Goal: Obtain resource: Download file/media

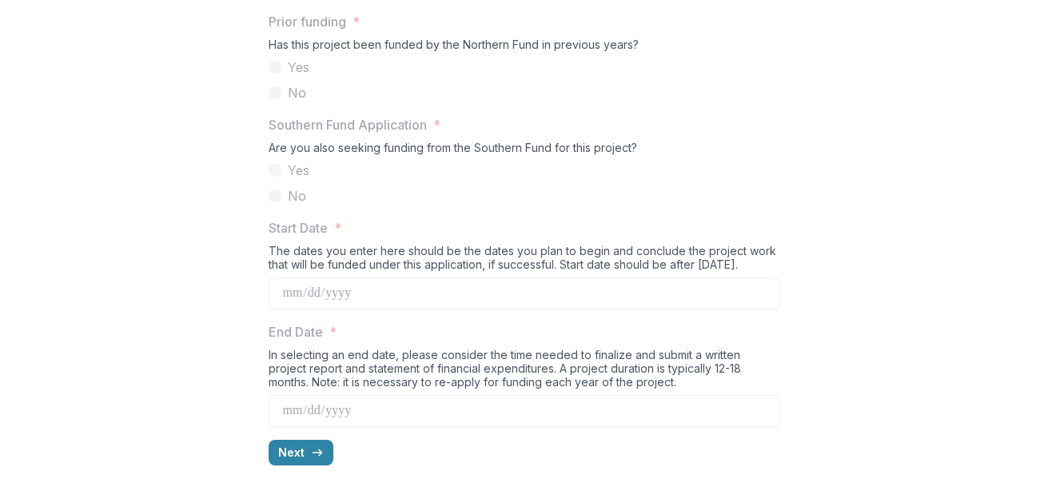
scroll to position [1640, 0]
click at [311, 451] on icon "button" at bounding box center [317, 452] width 13 height 13
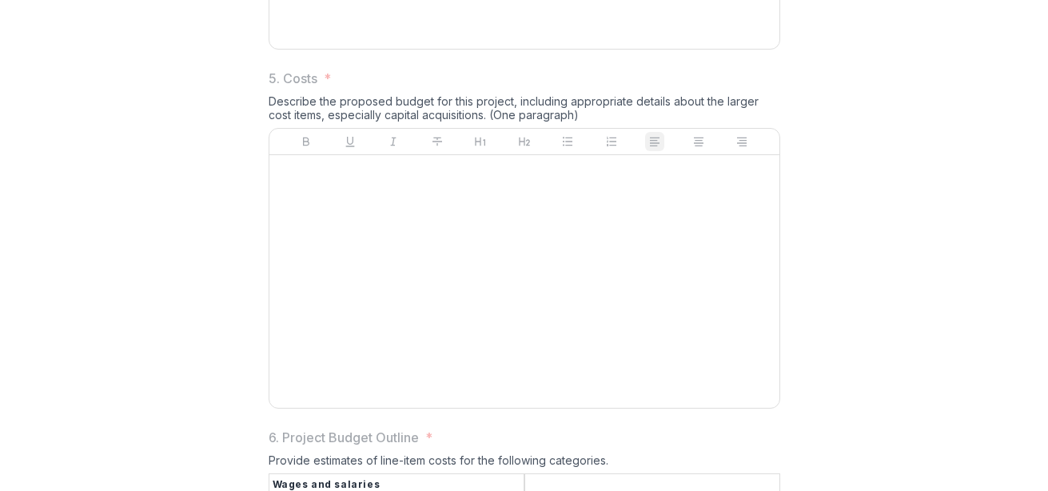
scroll to position [2058, 0]
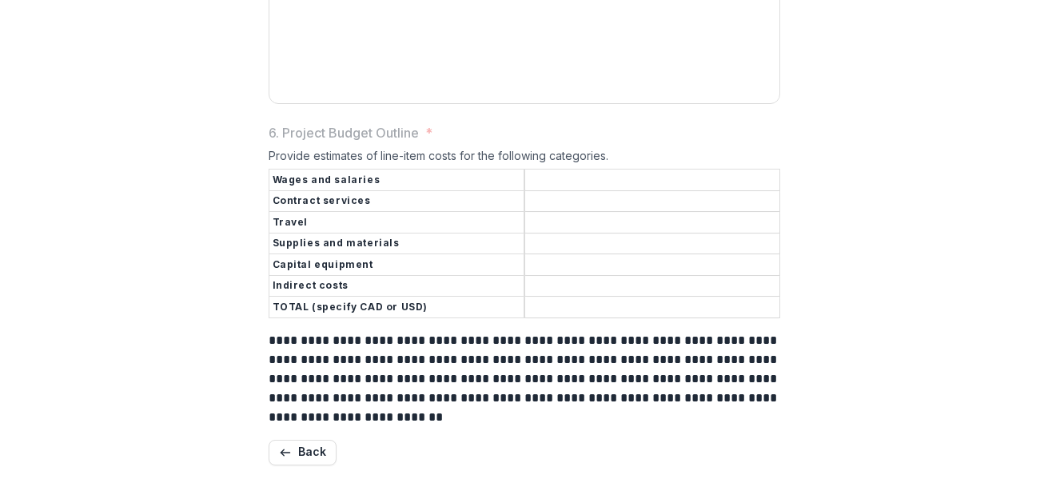
click at [309, 451] on button "Back" at bounding box center [303, 453] width 68 height 26
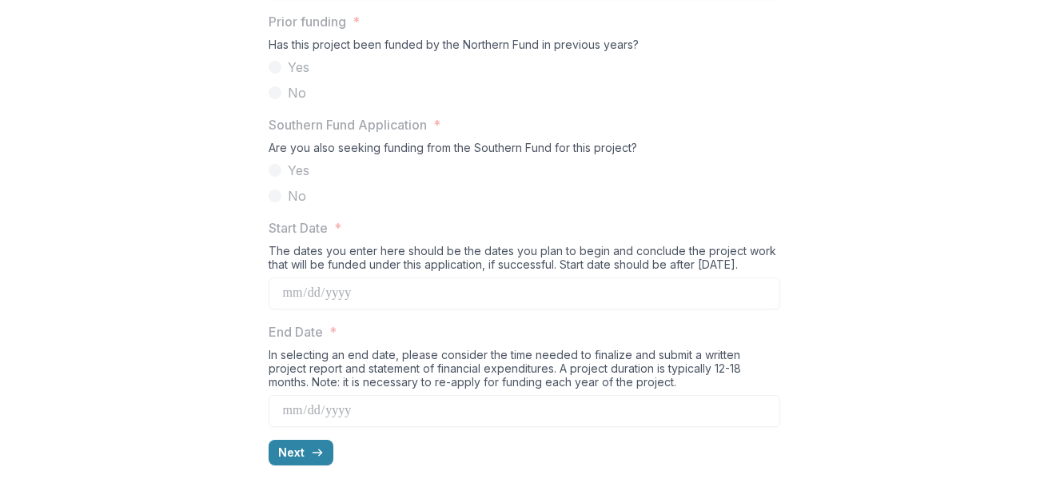
scroll to position [1640, 0]
click at [312, 452] on line "button" at bounding box center [316, 452] width 9 height 0
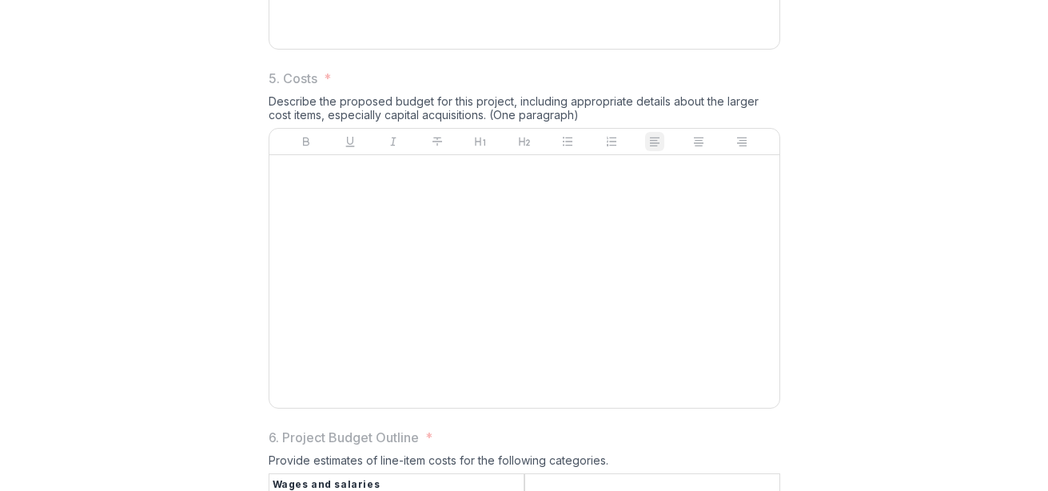
scroll to position [2058, 0]
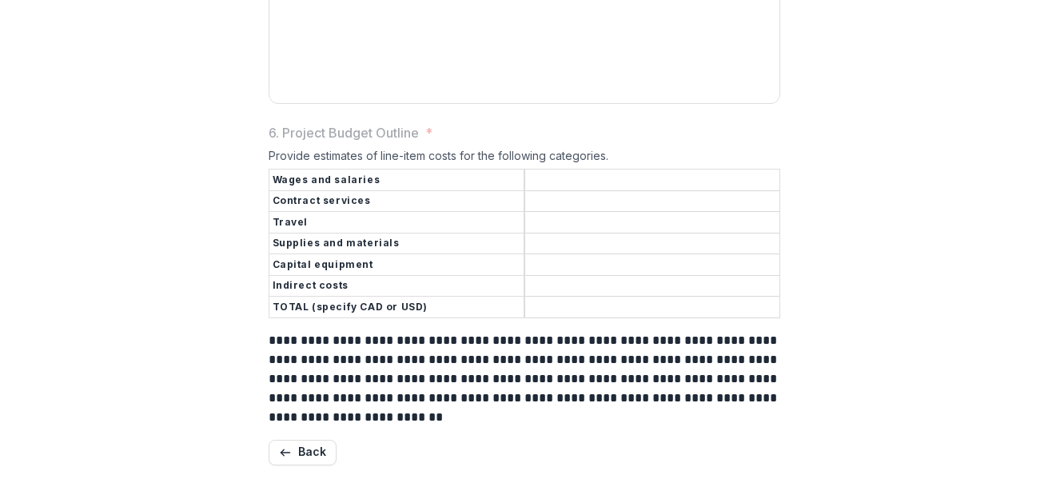
click at [309, 453] on button "Back" at bounding box center [303, 453] width 68 height 26
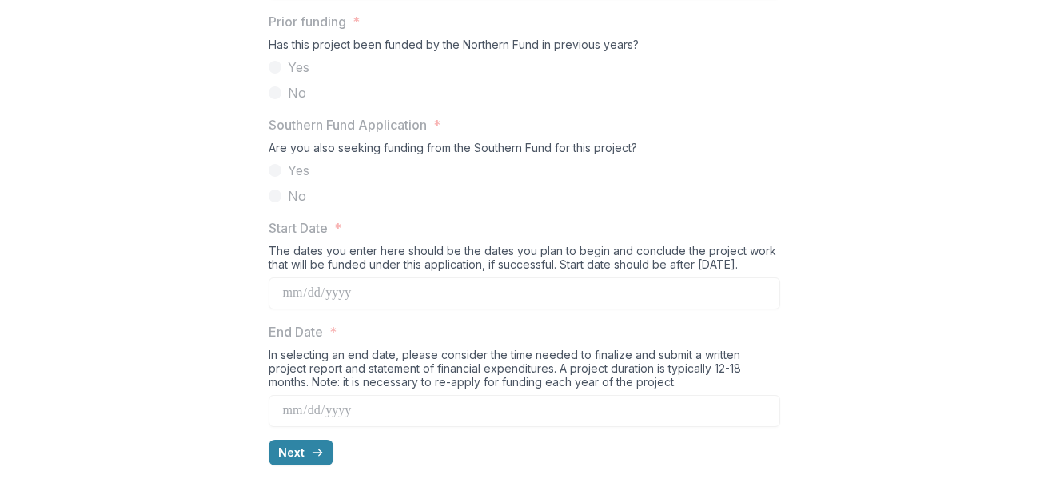
scroll to position [1640, 0]
click at [312, 452] on line "button" at bounding box center [316, 452] width 9 height 0
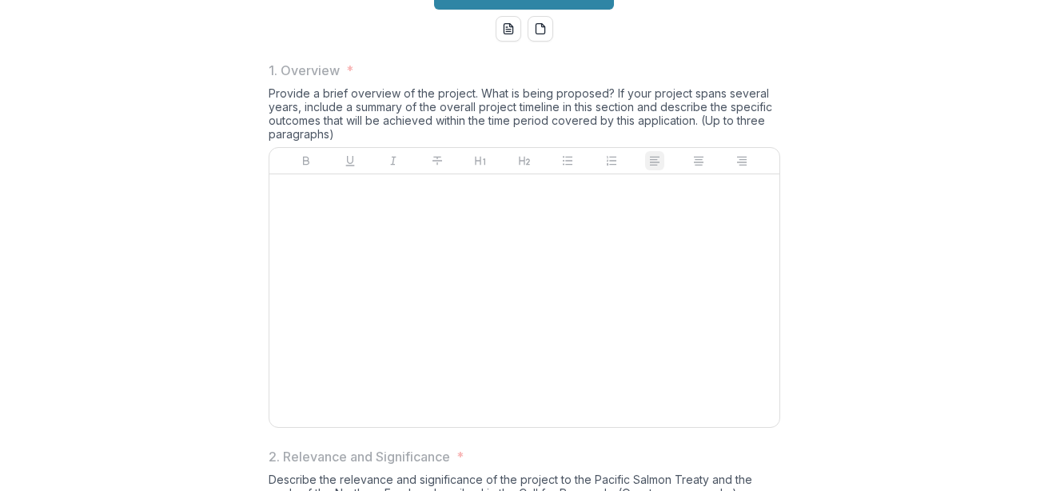
scroll to position [0, 0]
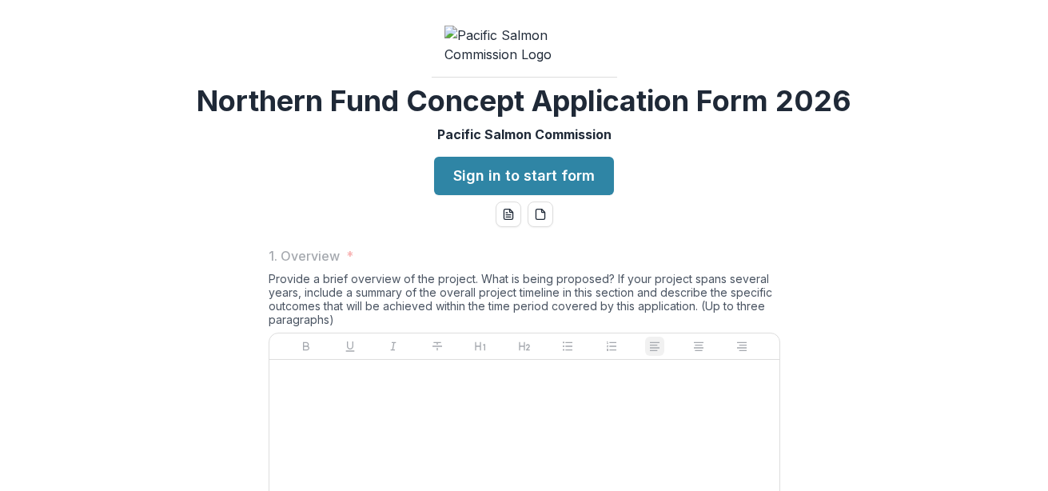
click at [691, 173] on div "Northern Fund Concept Application Form 2026 Pacific Salmon Commission Sign in t…" at bounding box center [524, 245] width 1048 height 491
drag, startPoint x: 805, startPoint y: 351, endPoint x: 967, endPoint y: 377, distance: 164.4
click at [967, 377] on div "Northern Fund Concept Application Form 2026 Pacific Salmon Commission Sign in t…" at bounding box center [524, 245] width 1048 height 491
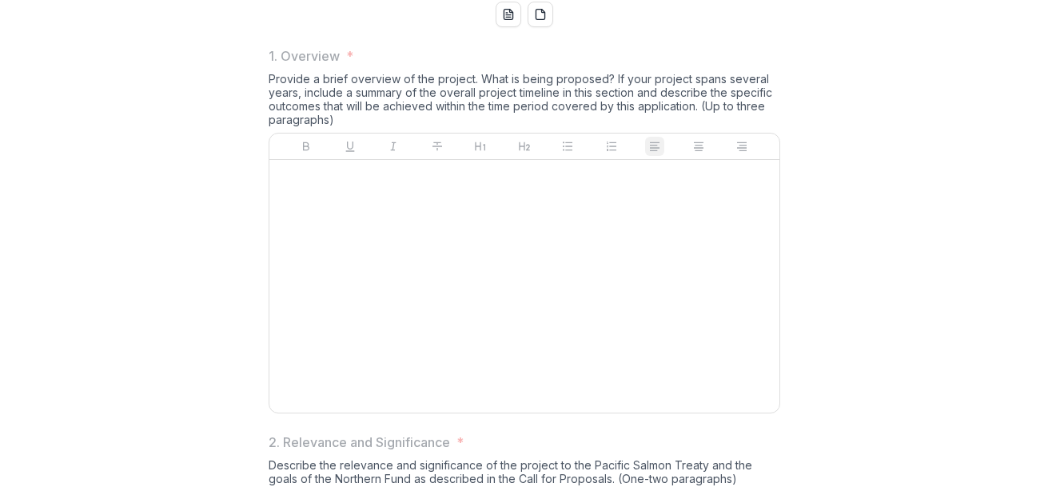
scroll to position [303, 0]
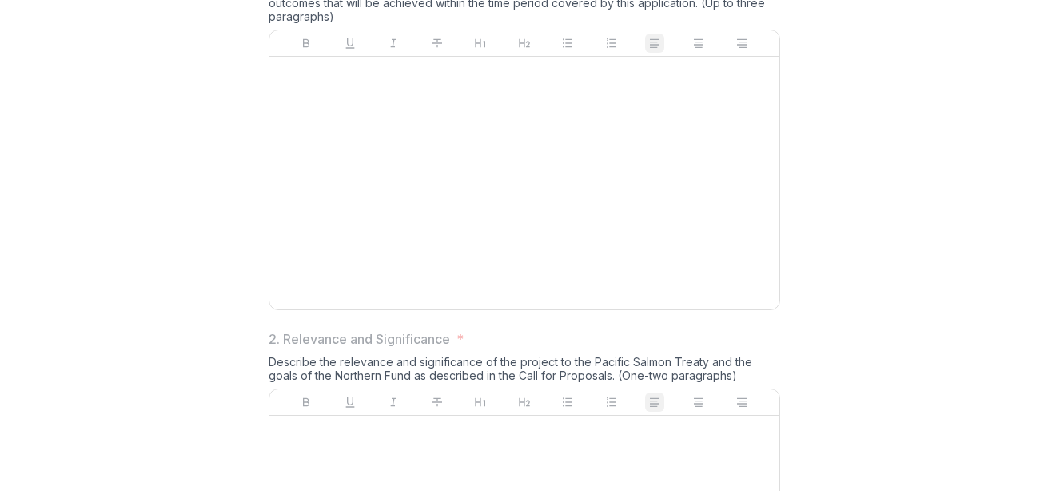
drag, startPoint x: 1040, startPoint y: 165, endPoint x: 1040, endPoint y: 221, distance: 55.9
click at [1040, 221] on div "Northern Fund Concept Application Form 2026 Pacific Salmon Commission Sign in t…" at bounding box center [524, 245] width 1048 height 491
